Goal: Task Accomplishment & Management: Use online tool/utility

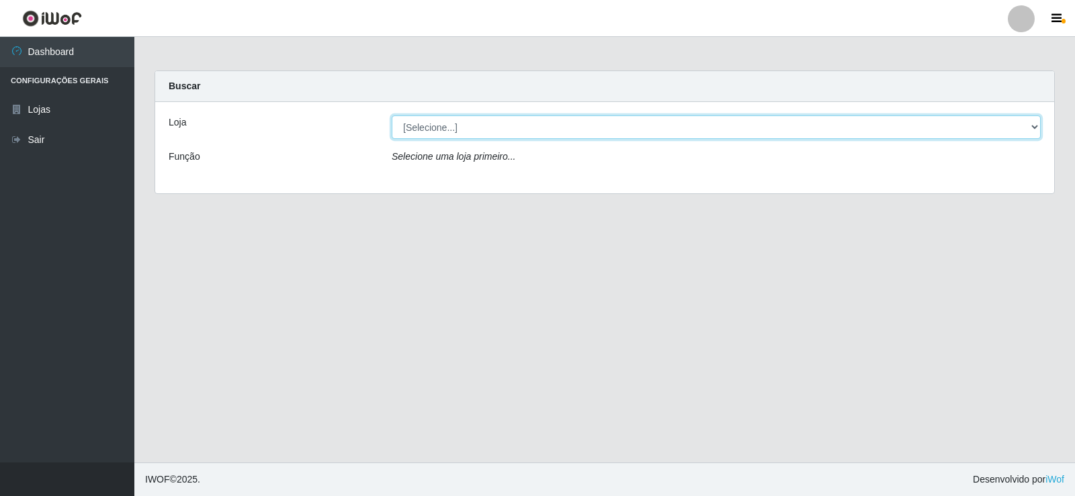
click at [1032, 126] on select "[Selecione...] Supermercado Manaira" at bounding box center [716, 128] width 649 height 24
select select "443"
click at [392, 116] on select "[Selecione...] Supermercado Manaira" at bounding box center [716, 128] width 649 height 24
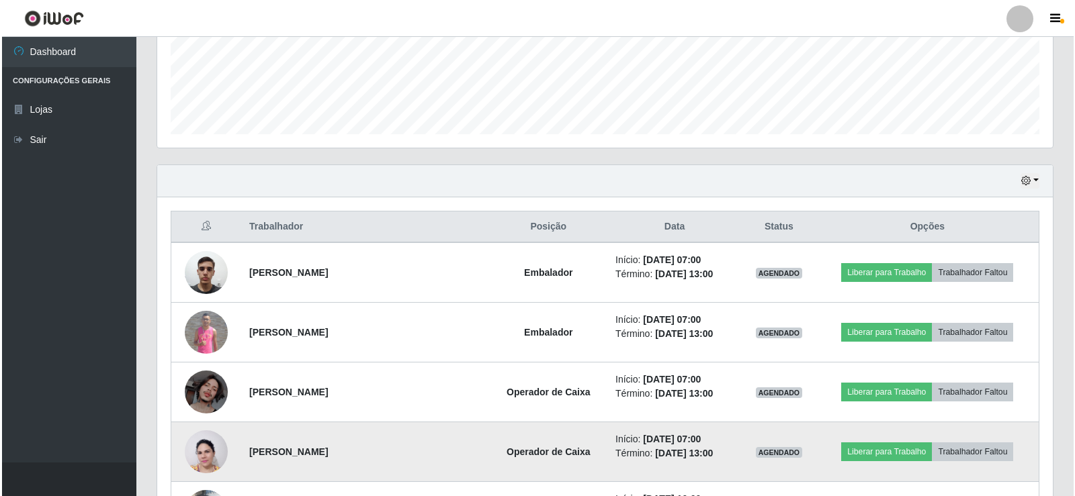
scroll to position [373, 0]
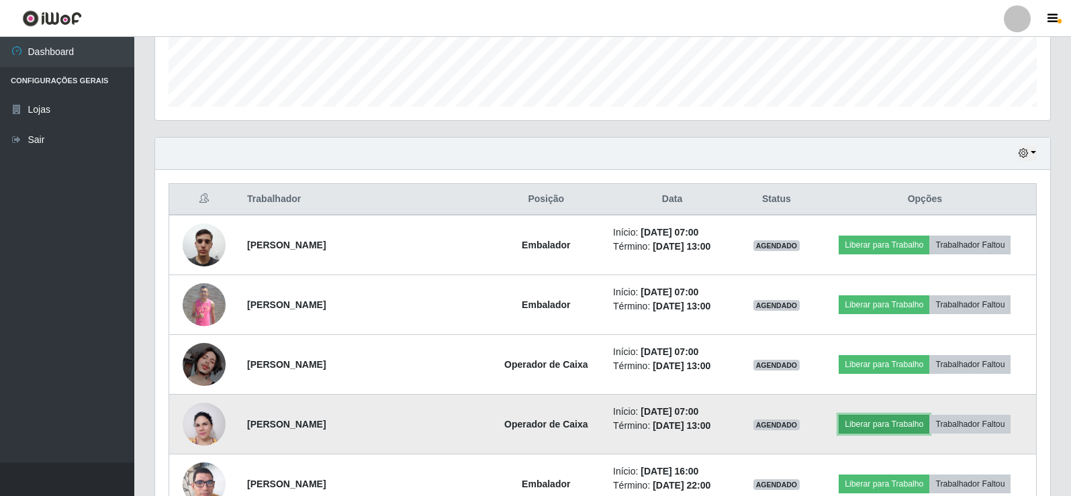
click at [881, 427] on button "Liberar para Trabalho" at bounding box center [884, 424] width 91 height 19
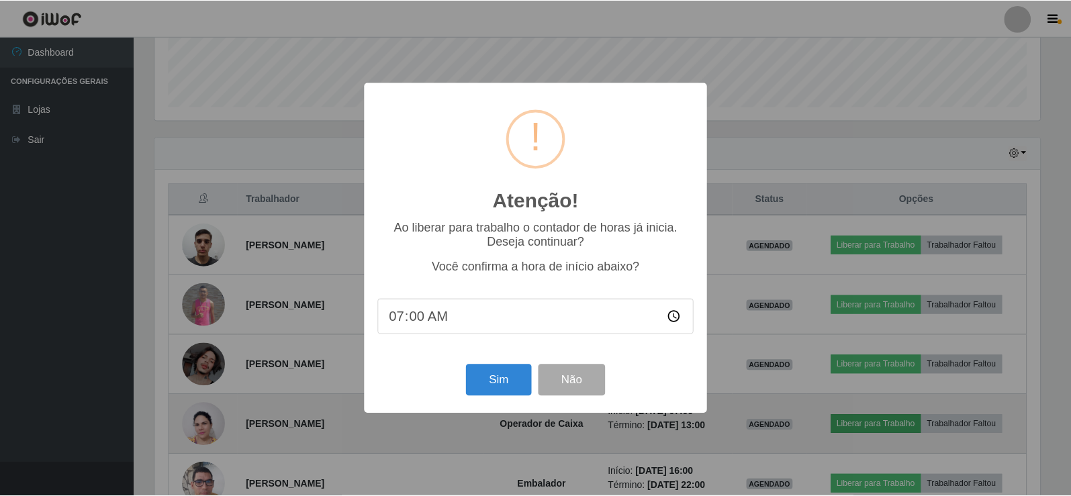
scroll to position [279, 889]
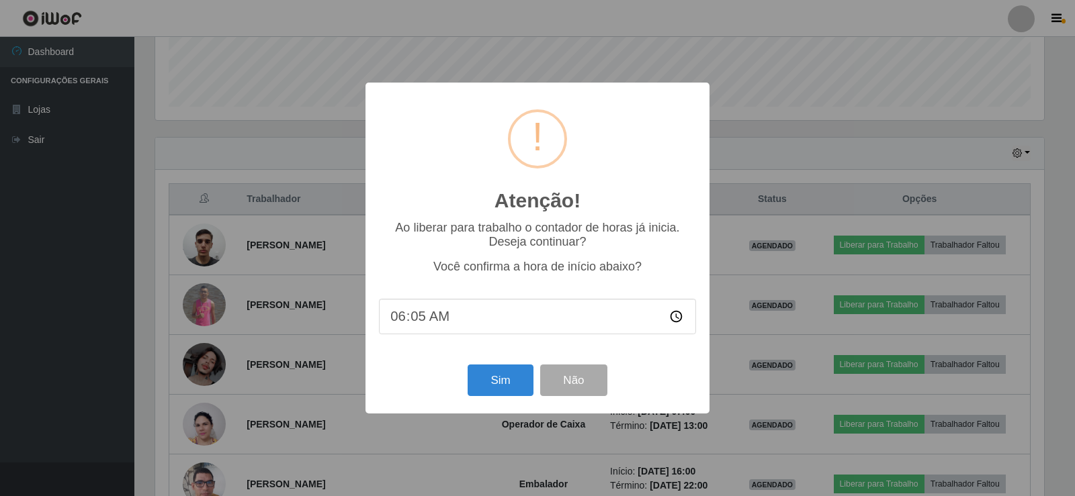
type input "06:51"
click at [505, 383] on button "Sim" at bounding box center [500, 381] width 65 height 32
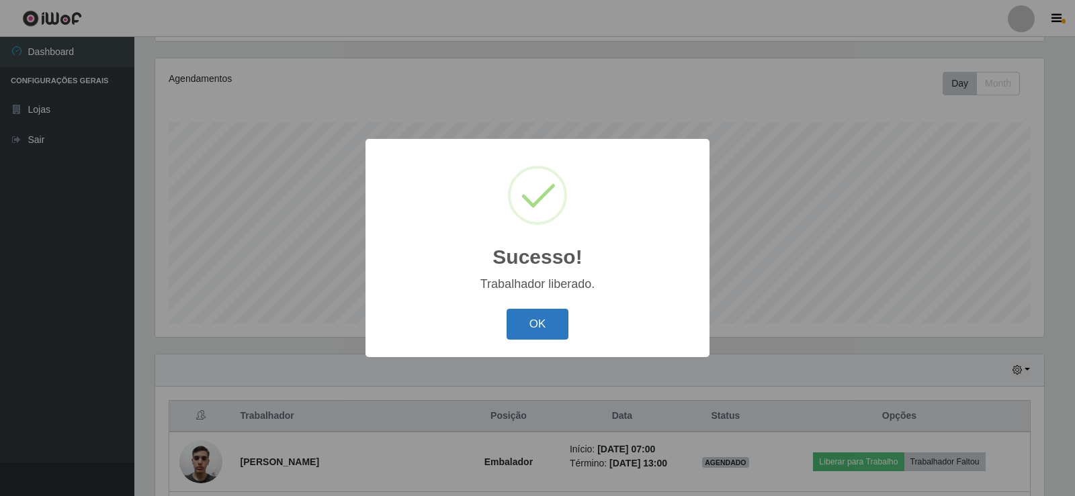
click at [539, 324] on button "OK" at bounding box center [537, 325] width 62 height 32
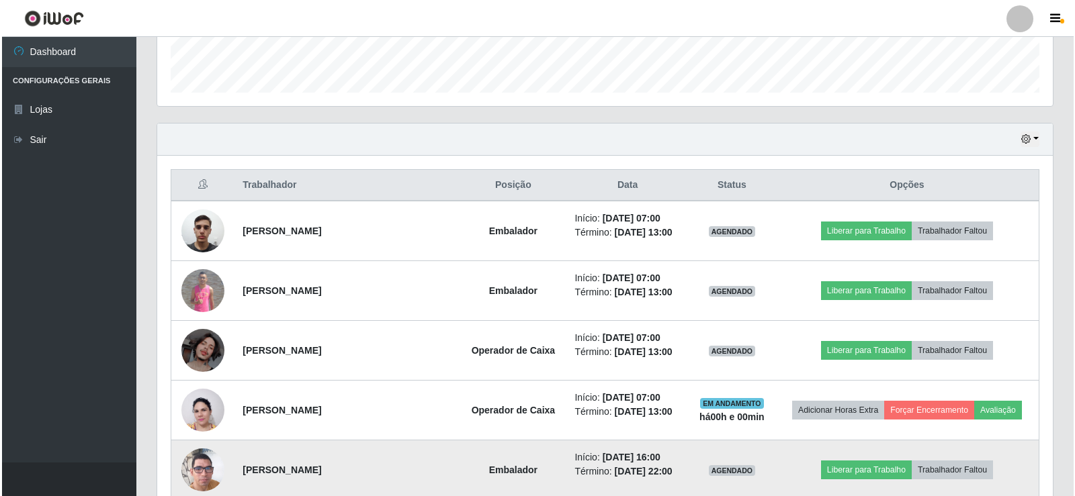
scroll to position [425, 0]
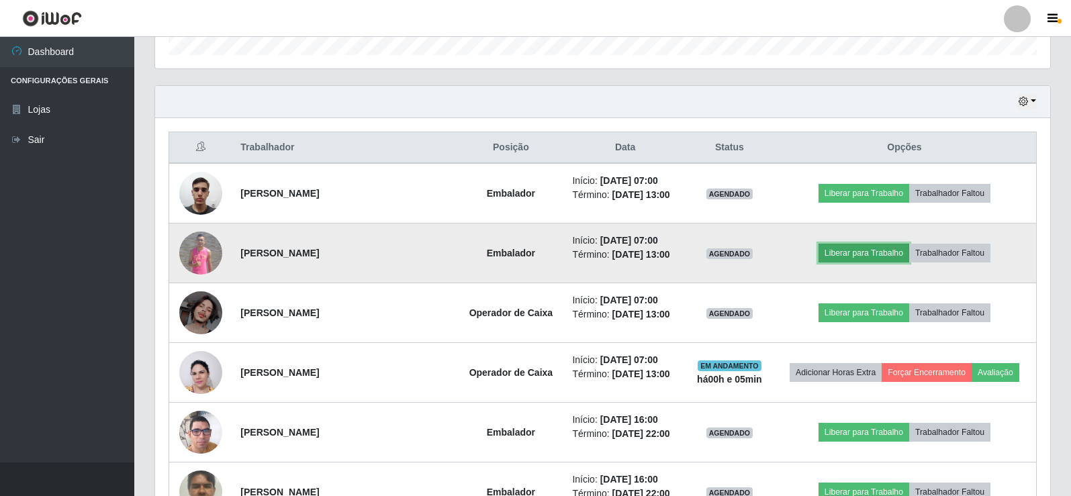
click at [854, 252] on button "Liberar para Trabalho" at bounding box center [864, 253] width 91 height 19
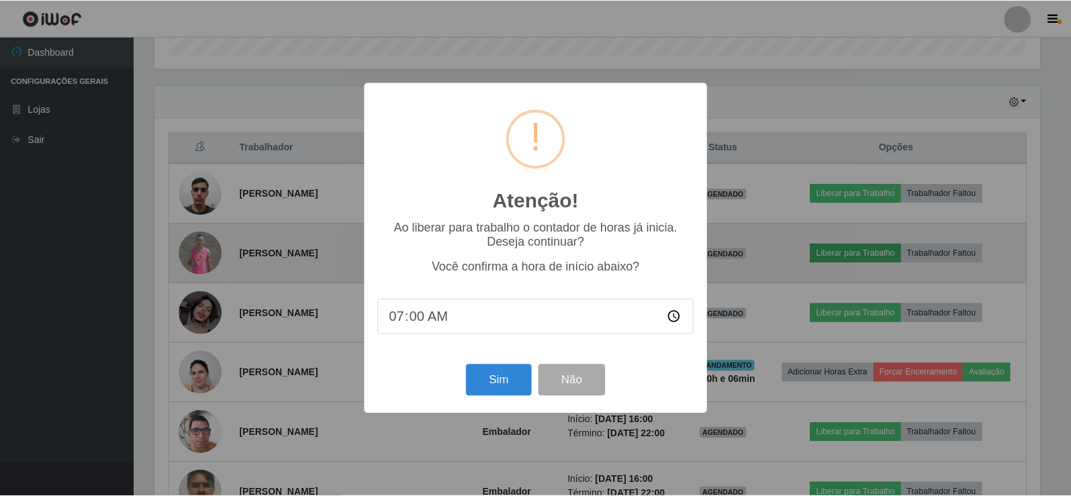
scroll to position [279, 889]
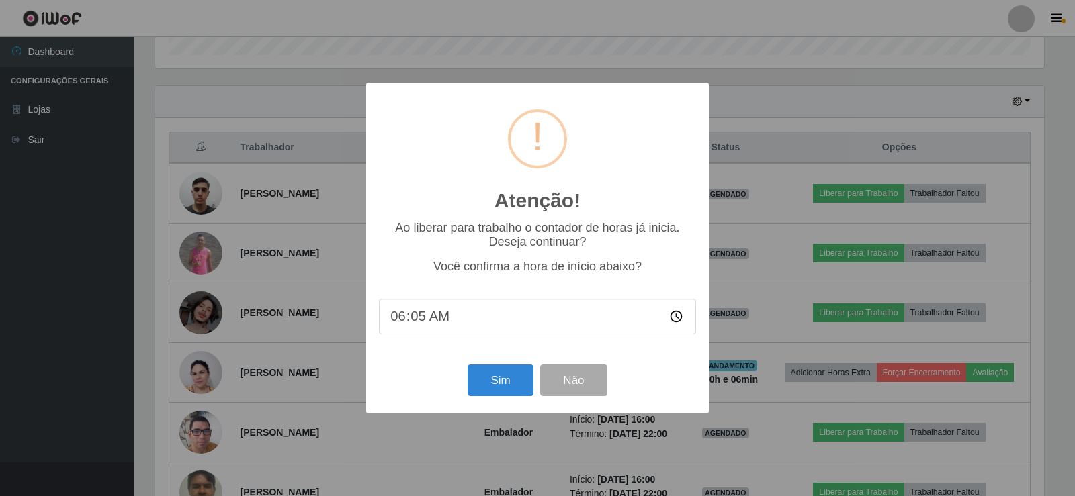
type input "06:57"
click at [519, 384] on button "Sim" at bounding box center [500, 381] width 65 height 32
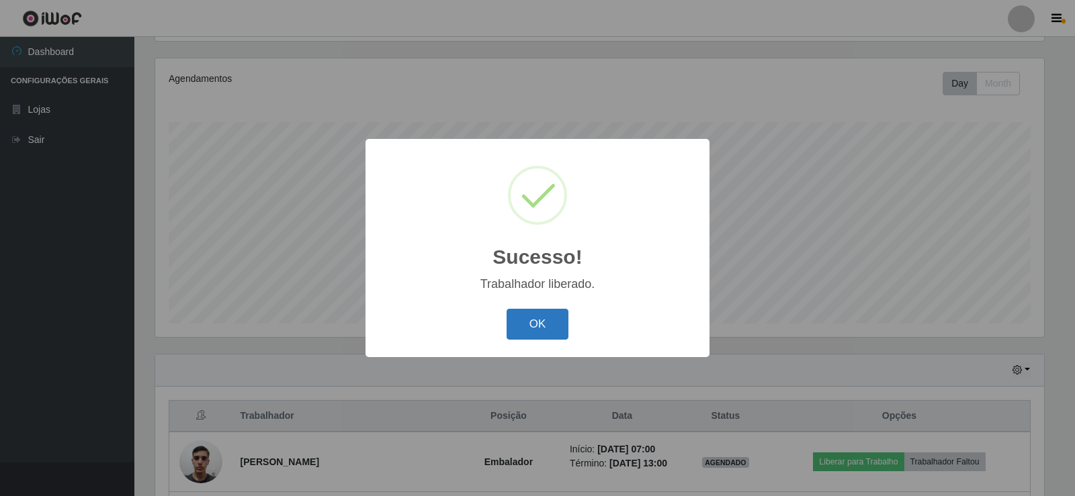
click at [544, 333] on button "OK" at bounding box center [537, 325] width 62 height 32
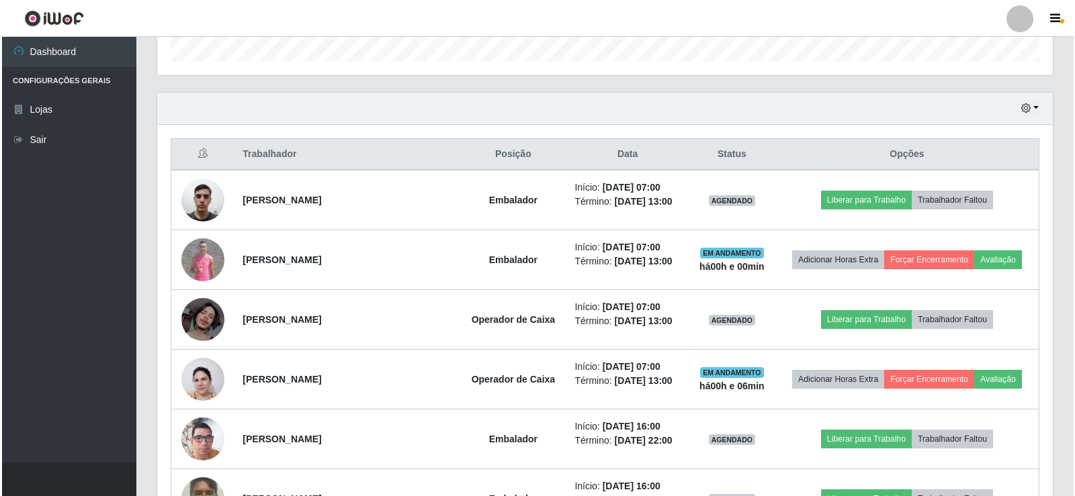
scroll to position [425, 0]
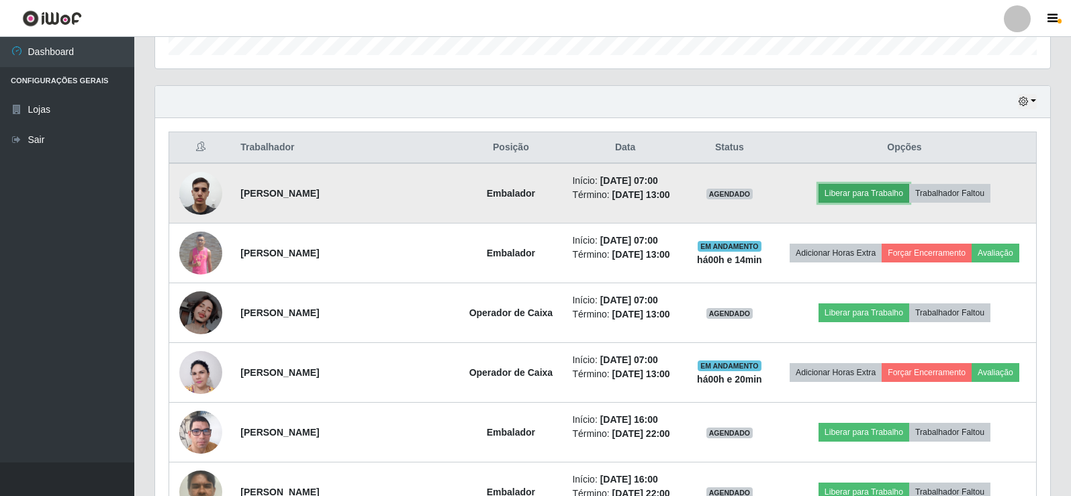
click at [864, 190] on button "Liberar para Trabalho" at bounding box center [864, 193] width 91 height 19
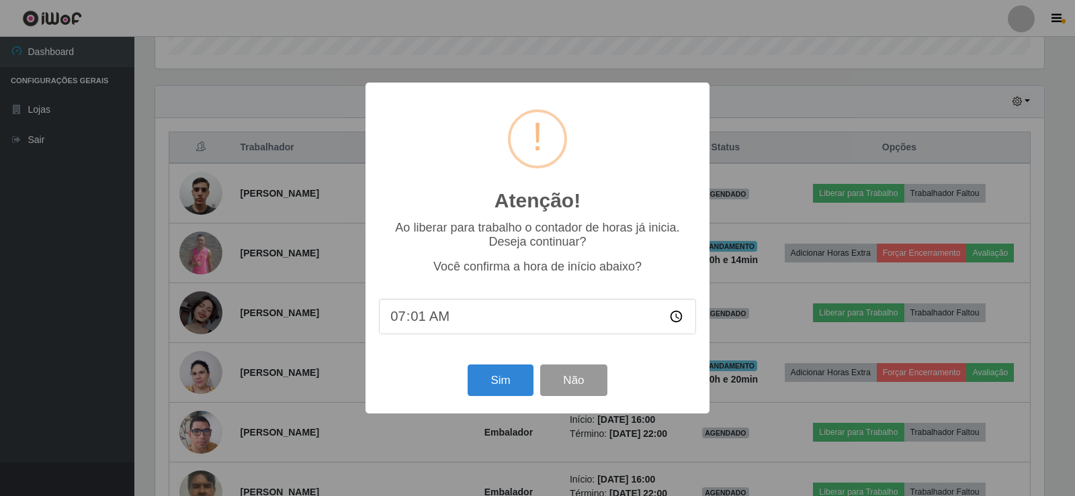
type input "07:11"
click at [483, 386] on button "Sim" at bounding box center [500, 381] width 65 height 32
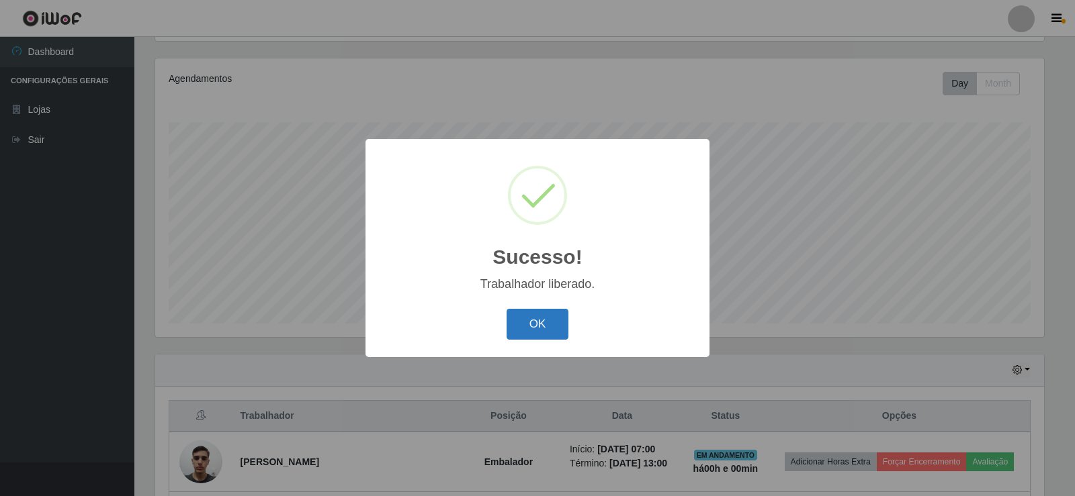
click at [550, 327] on button "OK" at bounding box center [537, 325] width 62 height 32
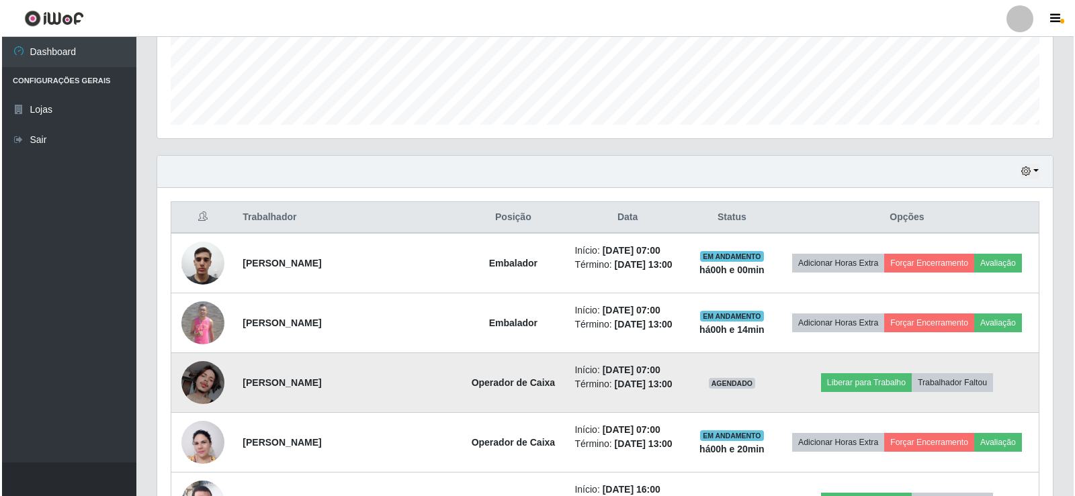
scroll to position [358, 0]
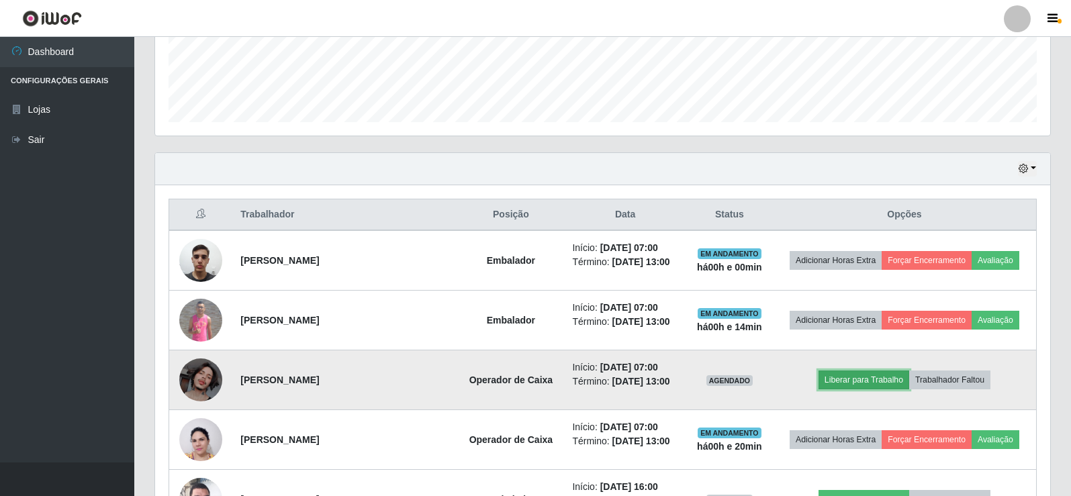
click at [850, 380] on button "Liberar para Trabalho" at bounding box center [864, 380] width 91 height 19
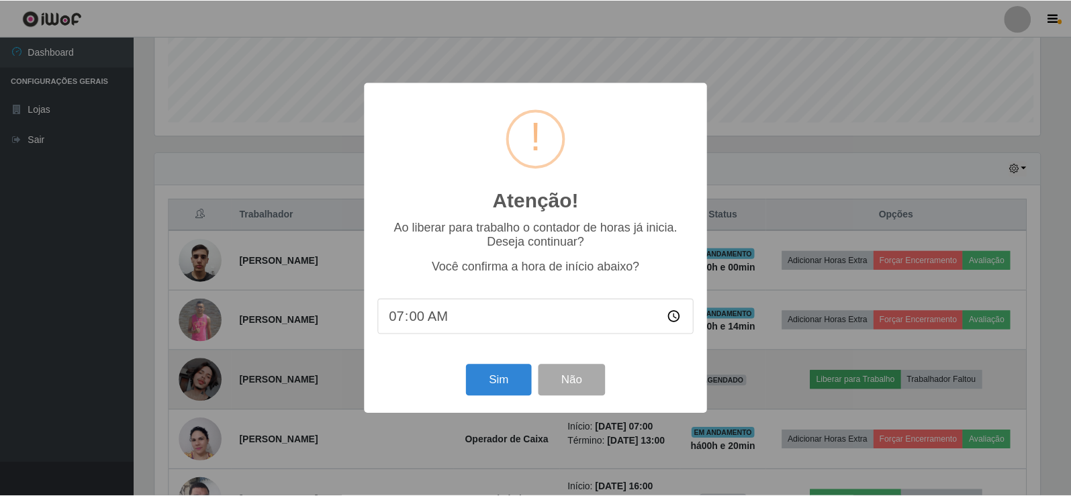
scroll to position [279, 889]
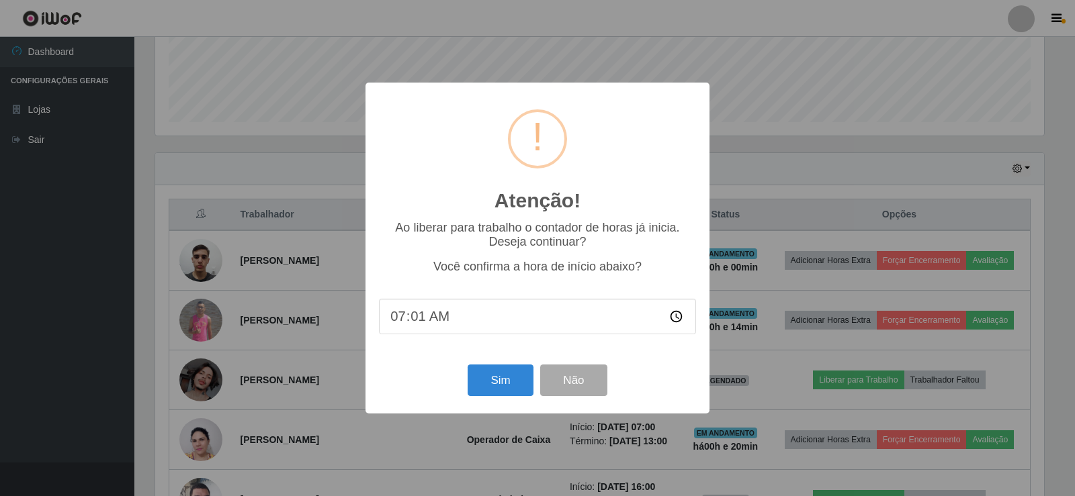
type input "07:11"
click at [504, 375] on button "Sim" at bounding box center [500, 381] width 65 height 32
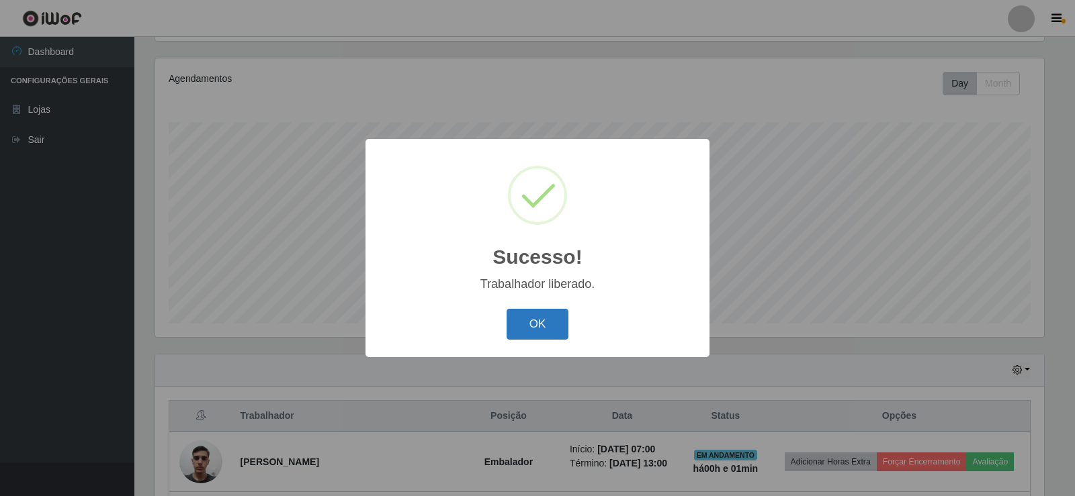
click at [547, 325] on button "OK" at bounding box center [537, 325] width 62 height 32
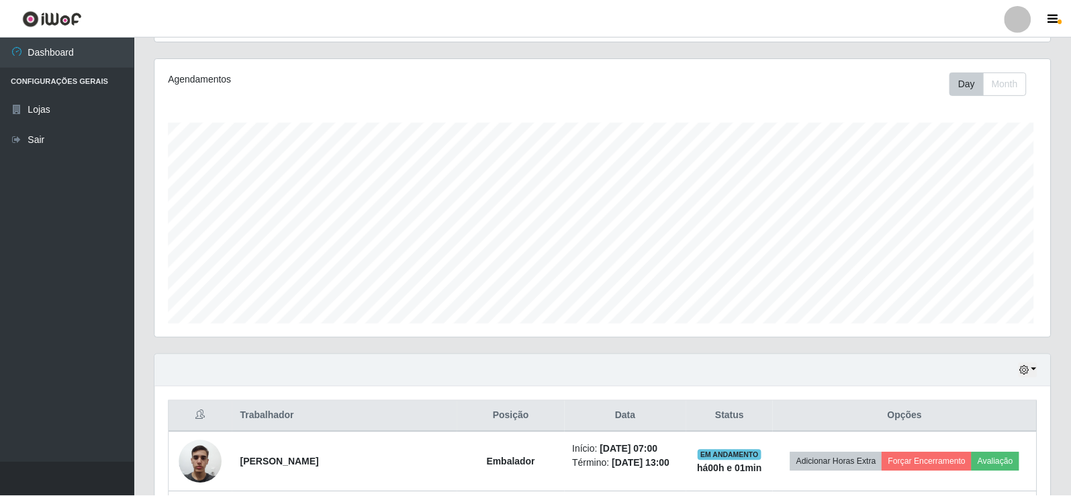
scroll to position [279, 895]
